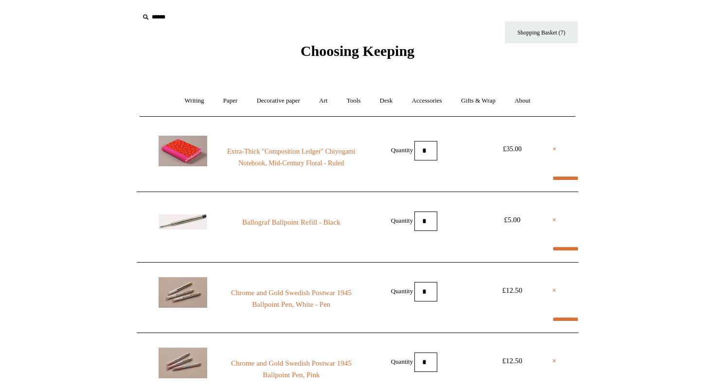
click at [337, 50] on span "Choosing Keeping" at bounding box center [357, 51] width 114 height 16
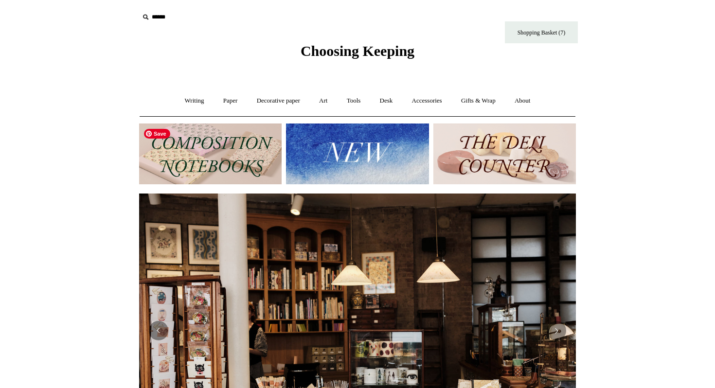
click at [232, 170] on img at bounding box center [210, 153] width 142 height 61
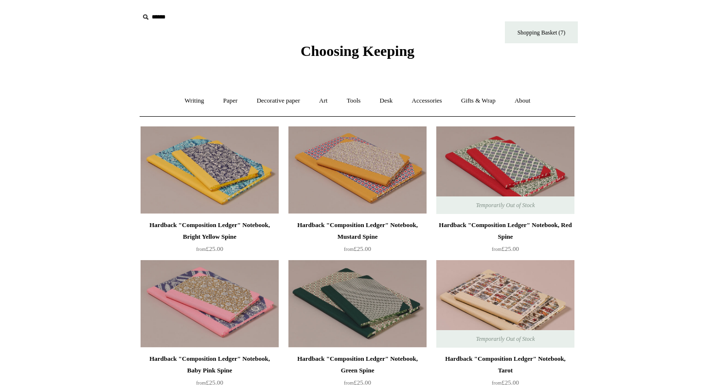
click at [318, 59] on div "Choosing Keeping" at bounding box center [357, 30] width 486 height 60
click at [351, 59] on span "Choosing Keeping" at bounding box center [357, 51] width 114 height 16
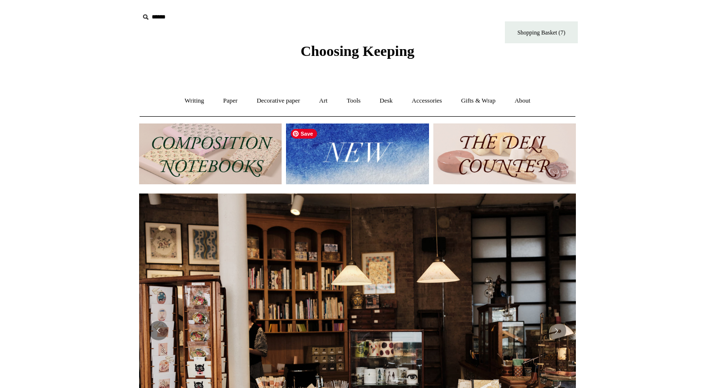
click at [356, 140] on img at bounding box center [357, 153] width 142 height 61
